Goal: Information Seeking & Learning: Check status

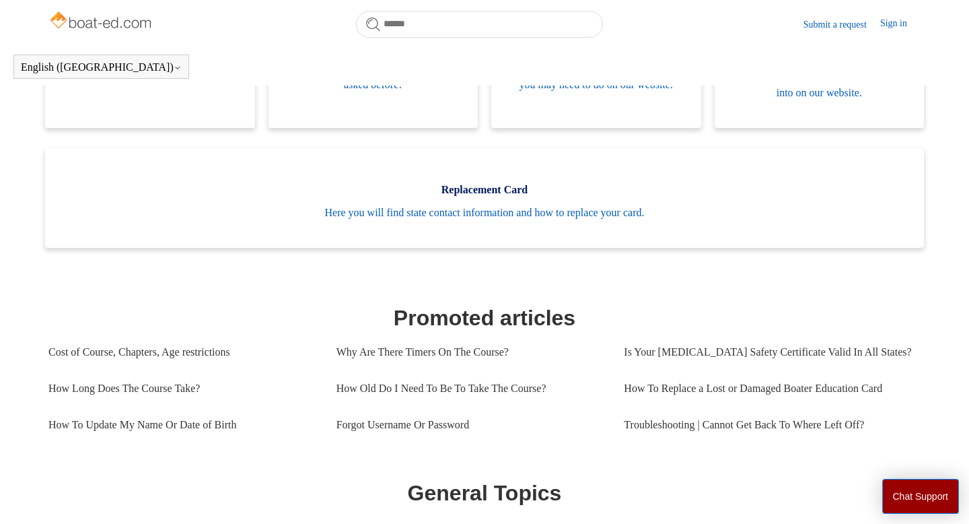
scroll to position [369, 0]
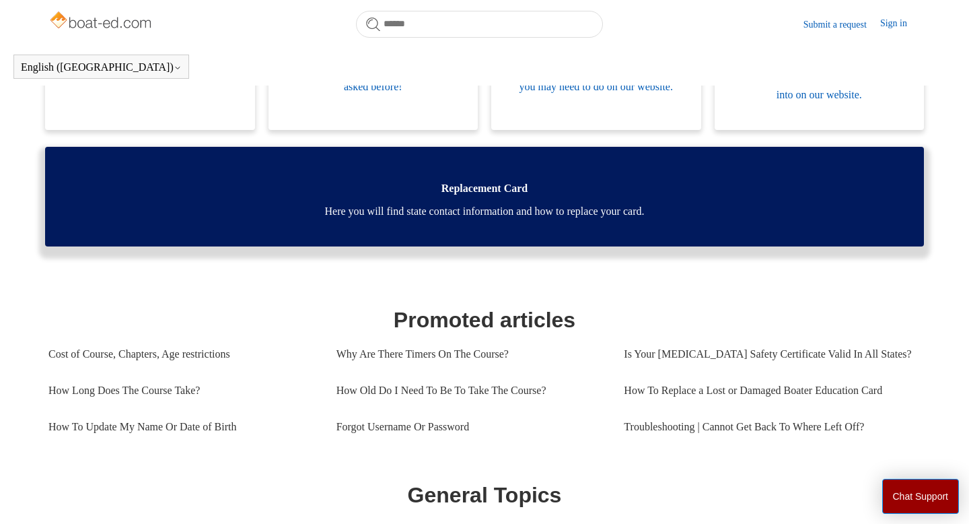
click at [550, 199] on link "Replacement Card Here you will find state contact information and how to replac…" at bounding box center [484, 197] width 879 height 100
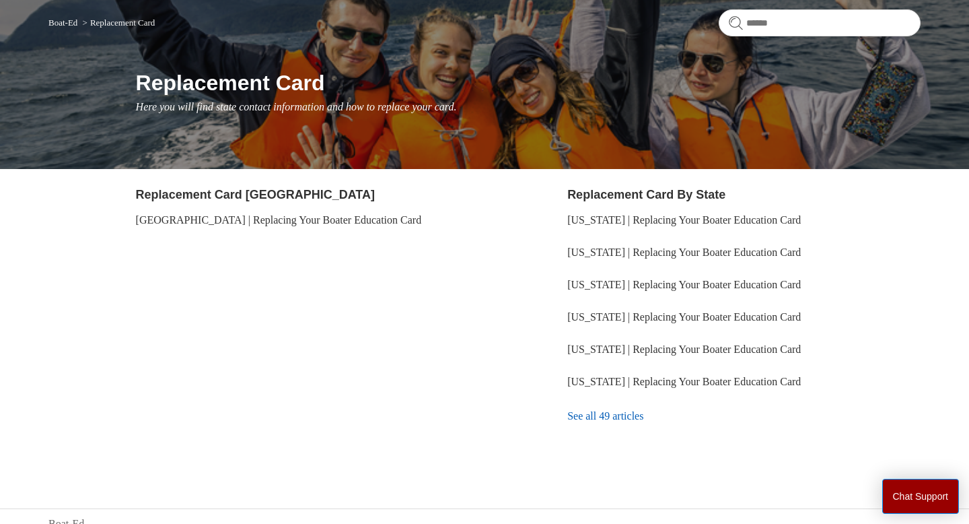
scroll to position [114, 0]
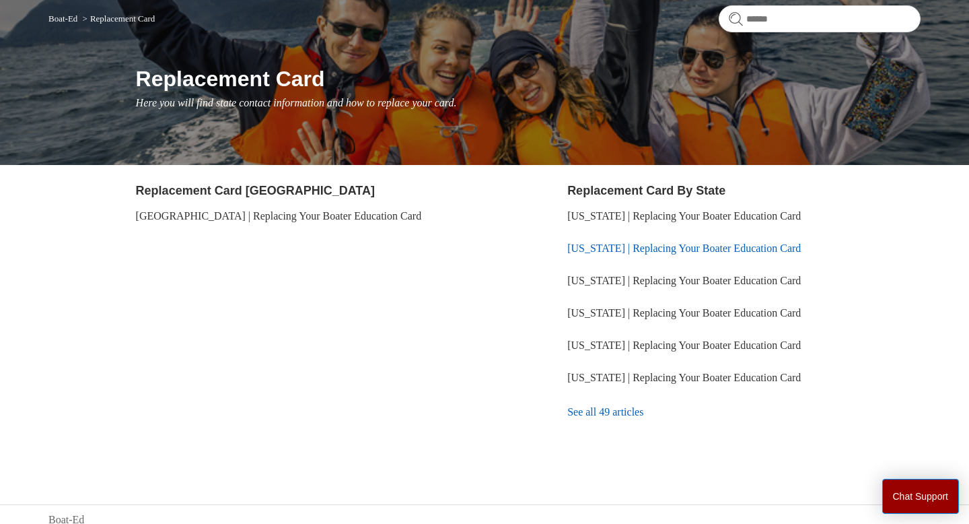
click at [609, 250] on link "[US_STATE] | Replacing Your Boater Education Card" at bounding box center [684, 247] width 234 height 11
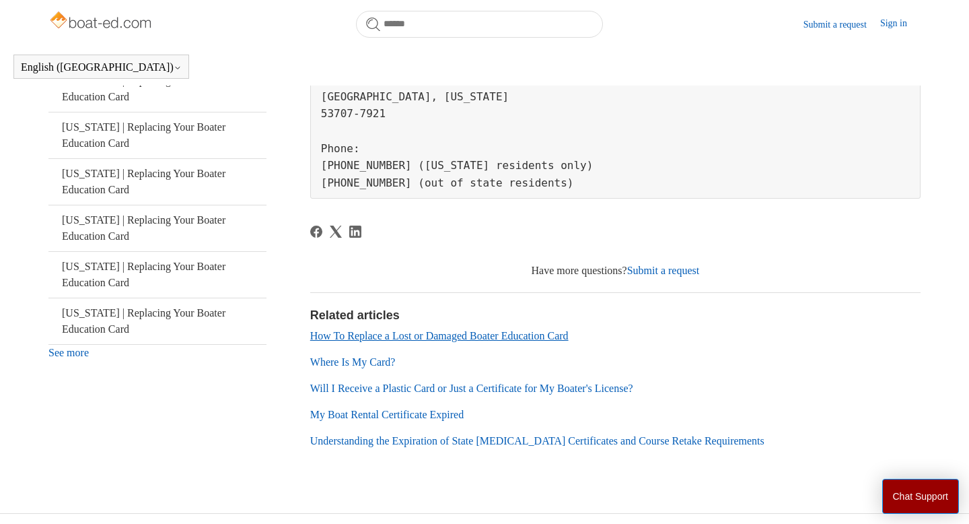
scroll to position [402, 0]
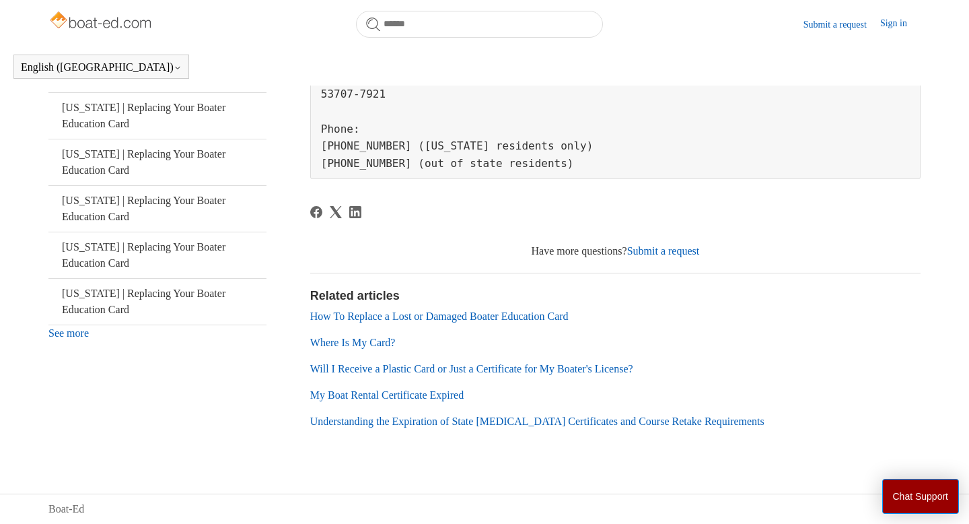
click at [353, 346] on link "Where Is My Card?" at bounding box center [352, 342] width 85 height 11
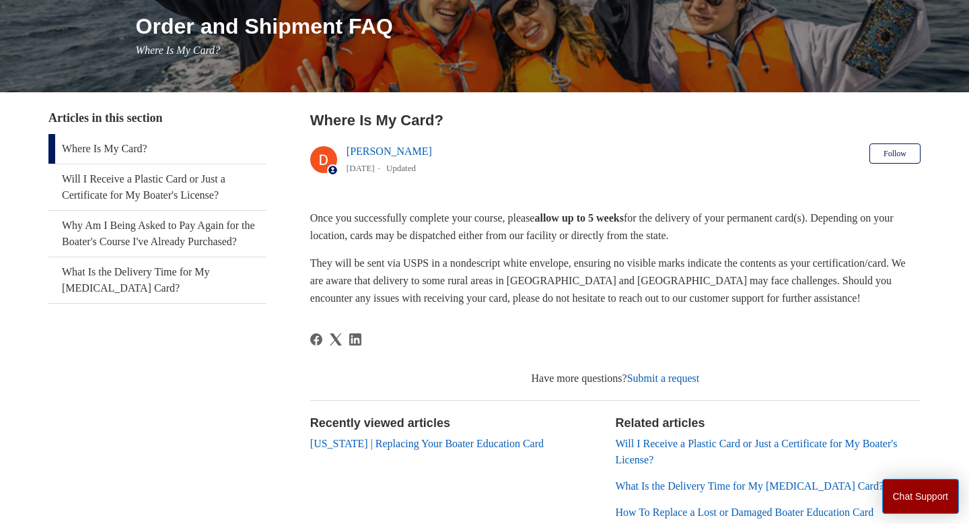
scroll to position [167, 0]
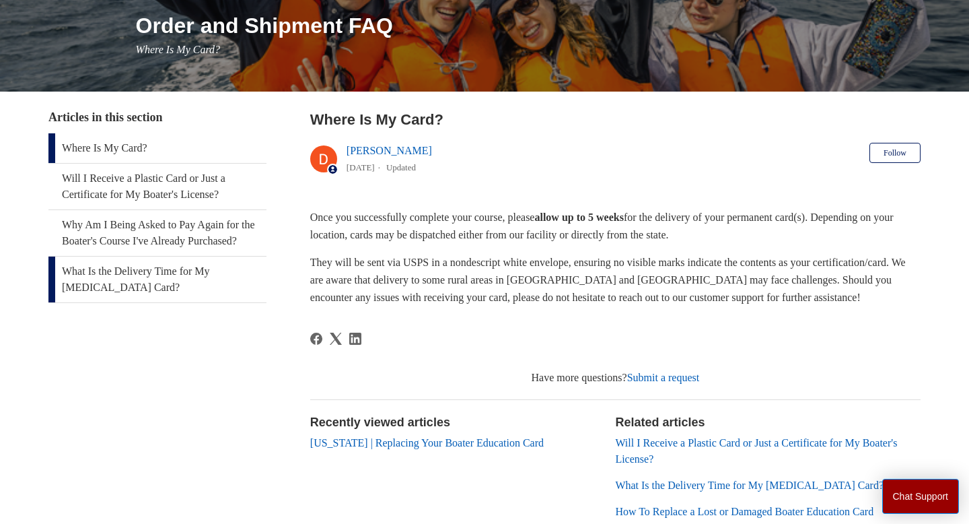
click at [158, 293] on link "What Is the Delivery Time for My [MEDICAL_DATA] Card?" at bounding box center [157, 279] width 218 height 46
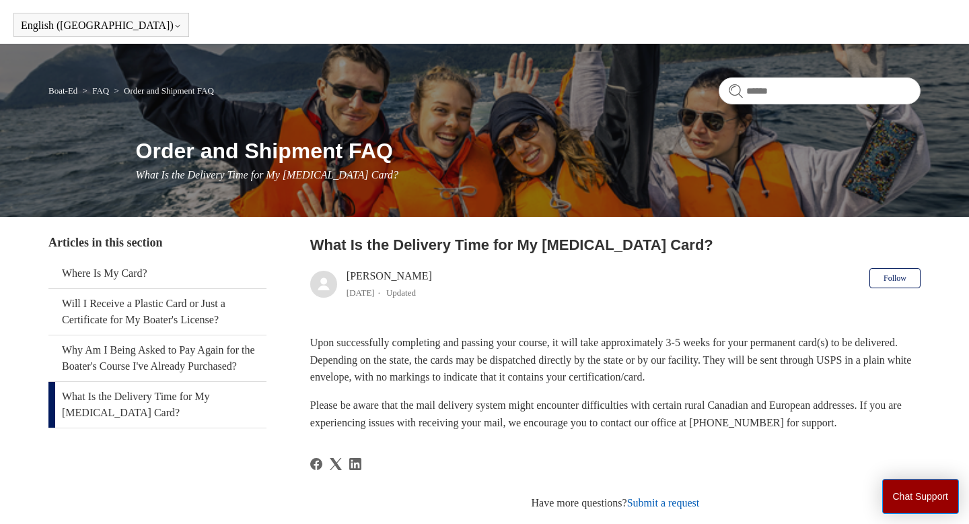
scroll to position [55, 0]
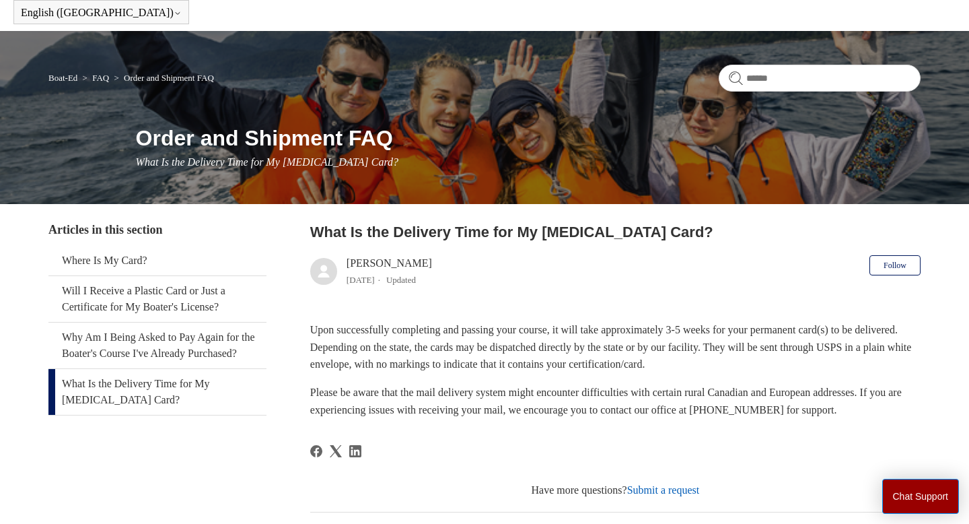
click at [656, 485] on link "Submit a request" at bounding box center [663, 489] width 73 height 11
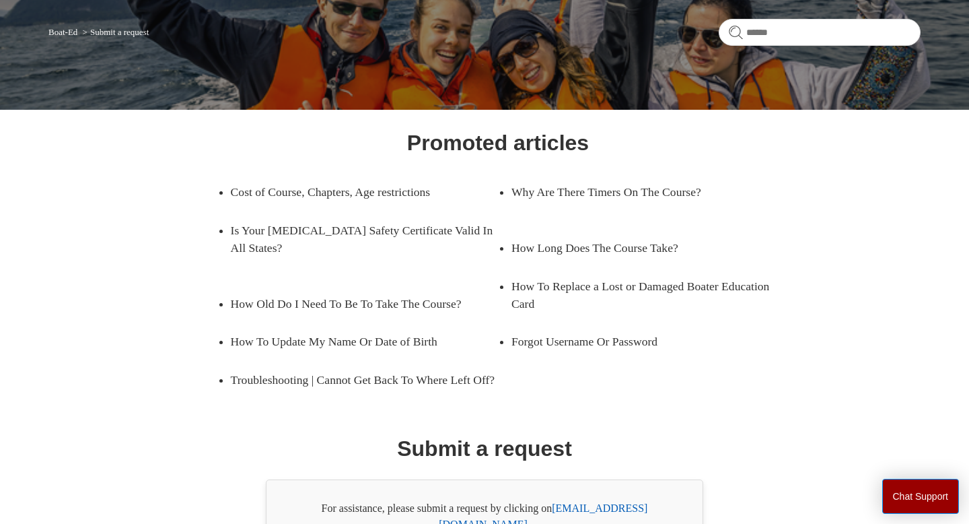
scroll to position [202, 0]
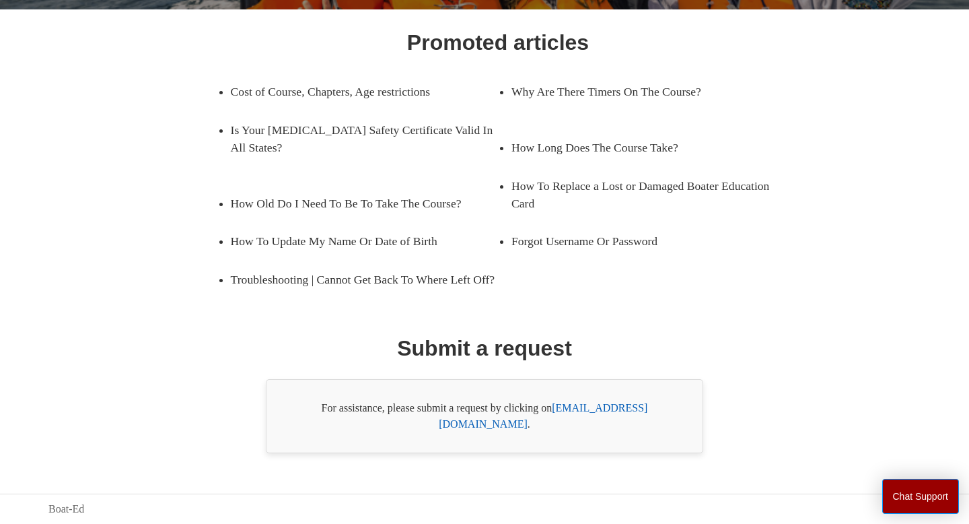
click at [579, 427] on link "support@boat-ed.com" at bounding box center [543, 416] width 209 height 28
click at [575, 151] on link "How Long Does The Course Take?" at bounding box center [635, 148] width 247 height 38
